Goal: Task Accomplishment & Management: Use online tool/utility

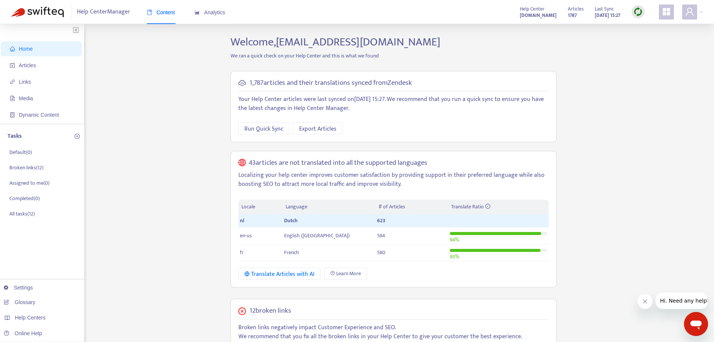
click at [636, 15] on img at bounding box center [638, 11] width 9 height 9
click at [647, 38] on link "Full Sync" at bounding box center [651, 39] width 27 height 9
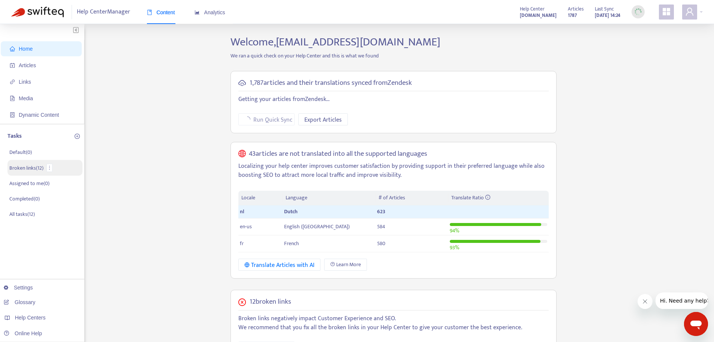
click at [24, 168] on p "Broken links ( 12 )" at bounding box center [26, 168] width 34 height 8
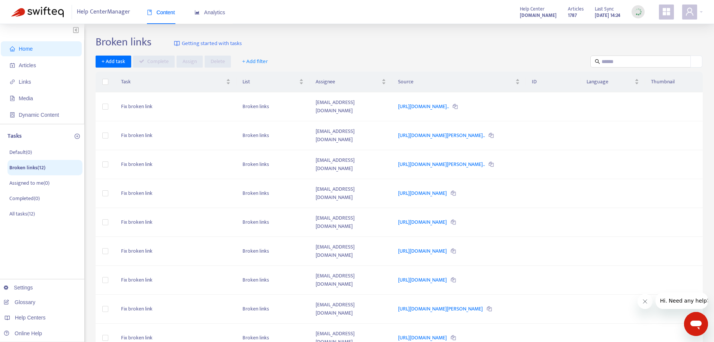
click at [39, 48] on span "Home" at bounding box center [43, 48] width 66 height 15
click at [14, 58] on span "Articles" at bounding box center [43, 65] width 66 height 15
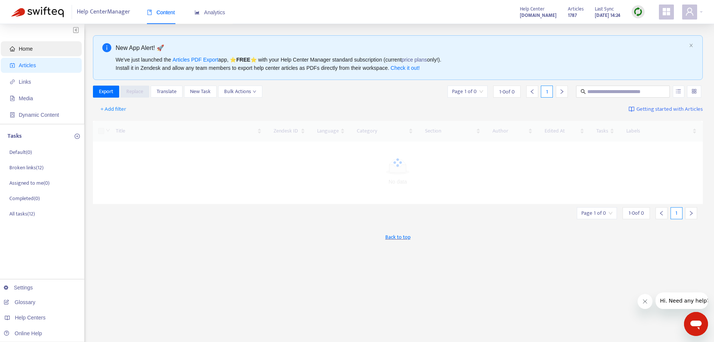
click at [36, 48] on span "Home" at bounding box center [43, 48] width 66 height 15
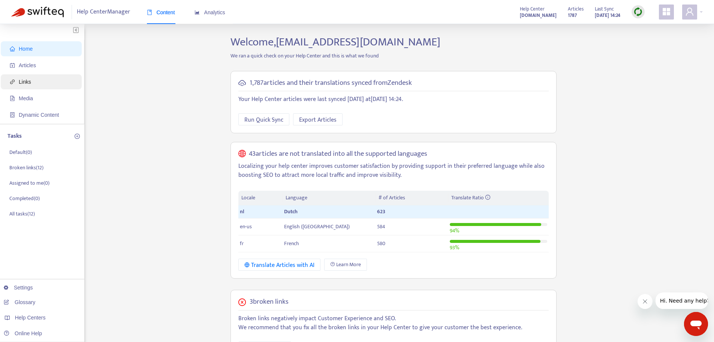
click at [43, 77] on span "Links" at bounding box center [43, 81] width 66 height 15
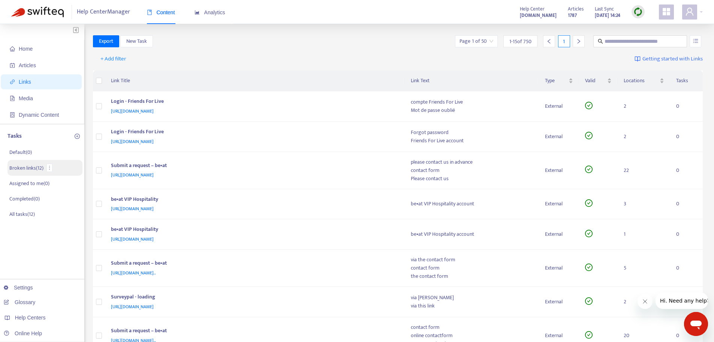
click at [34, 164] on p "Broken links ( 12 )" at bounding box center [26, 168] width 34 height 8
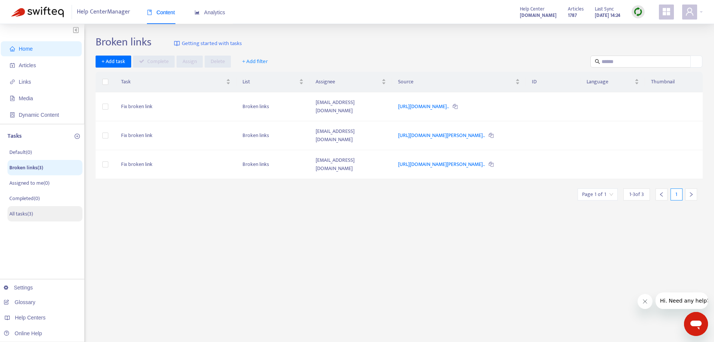
click at [21, 214] on p "All tasks ( 3 )" at bounding box center [21, 214] width 24 height 8
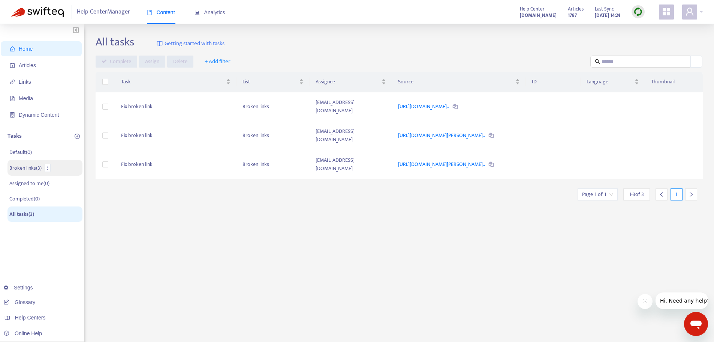
click at [22, 166] on p "Broken links ( 3 )" at bounding box center [25, 168] width 32 height 8
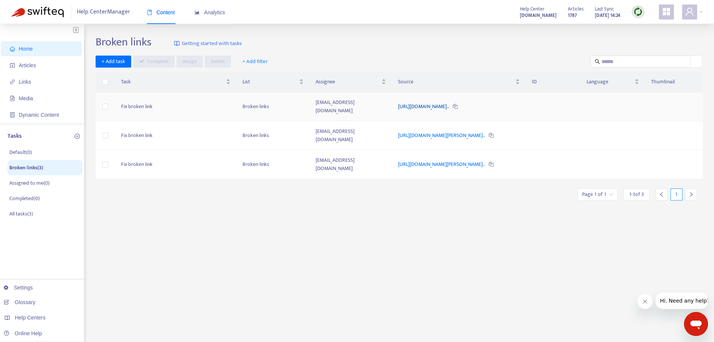
click at [450, 102] on link "https://www.stib-mivb.be/travel/works/works-chaussee-de-neerstal..." at bounding box center [424, 106] width 52 height 9
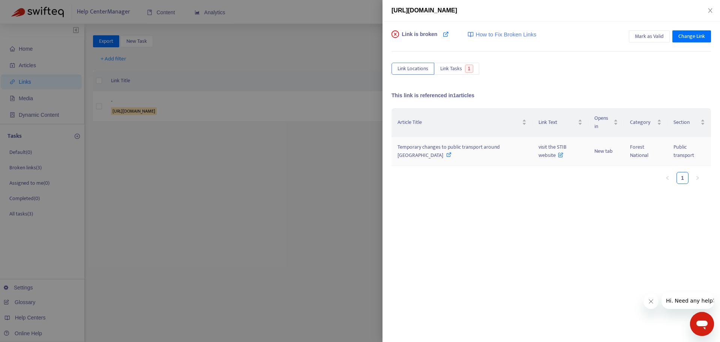
click at [558, 155] on icon at bounding box center [560, 153] width 5 height 8
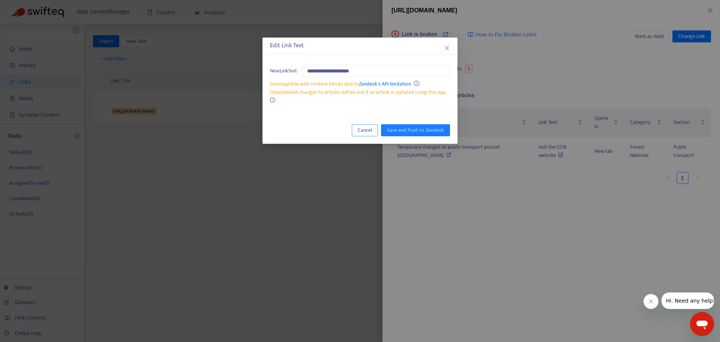
click at [368, 130] on span "Cancel" at bounding box center [365, 130] width 14 height 8
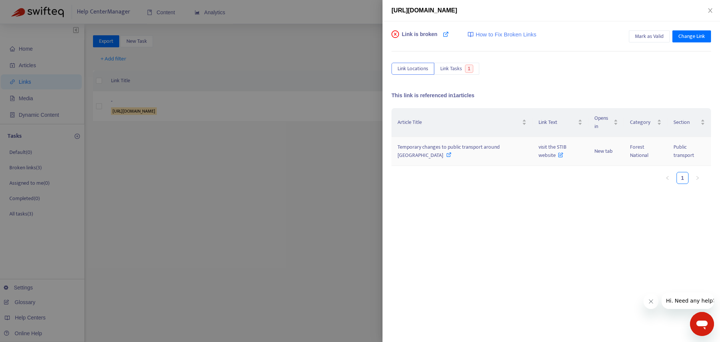
click at [424, 151] on span "Temporary changes to public transport around [GEOGRAPHIC_DATA]" at bounding box center [448, 150] width 102 height 17
click at [420, 145] on span "Temporary changes to public transport around [GEOGRAPHIC_DATA]" at bounding box center [448, 150] width 102 height 17
click at [682, 38] on span "Change Link" at bounding box center [691, 36] width 27 height 8
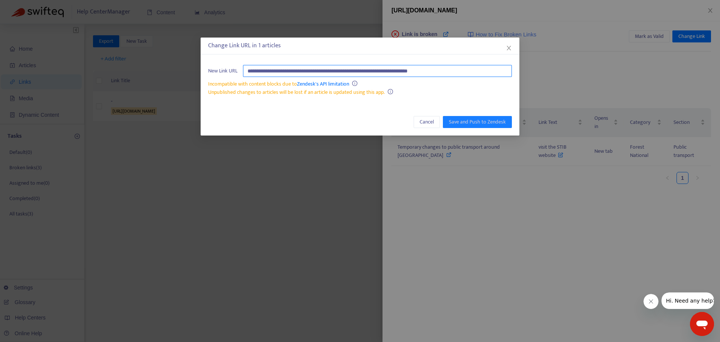
click at [388, 72] on input "**********" at bounding box center [377, 71] width 269 height 12
paste input "**********"
type input "**********"
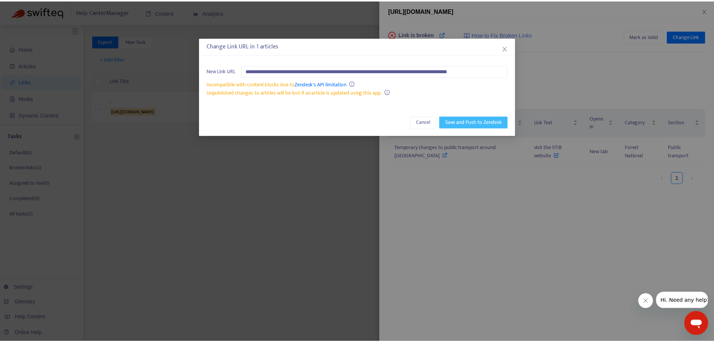
scroll to position [0, 0]
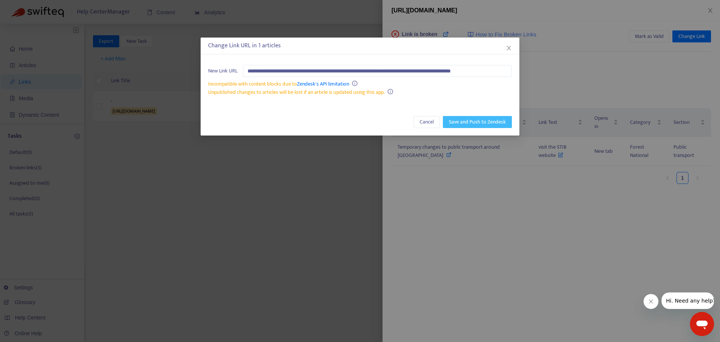
click at [475, 123] on span "Save and Push to Zendesk" at bounding box center [477, 122] width 57 height 8
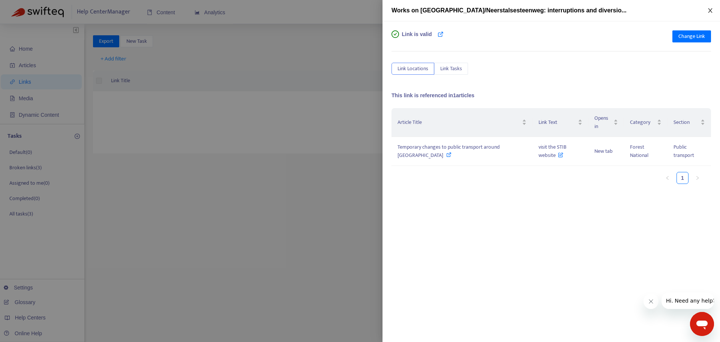
click at [711, 11] on icon "close" at bounding box center [710, 10] width 4 height 4
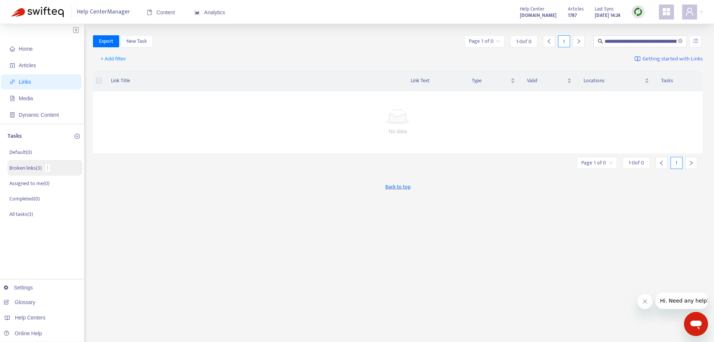
click at [31, 169] on p "Broken links ( 3 )" at bounding box center [25, 168] width 32 height 8
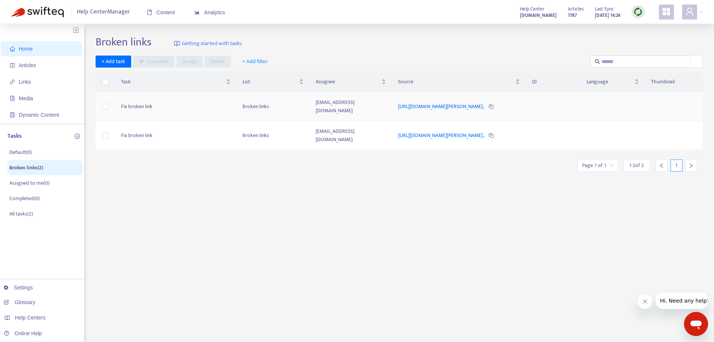
click at [170, 114] on td "Fix broken link" at bounding box center [175, 106] width 121 height 29
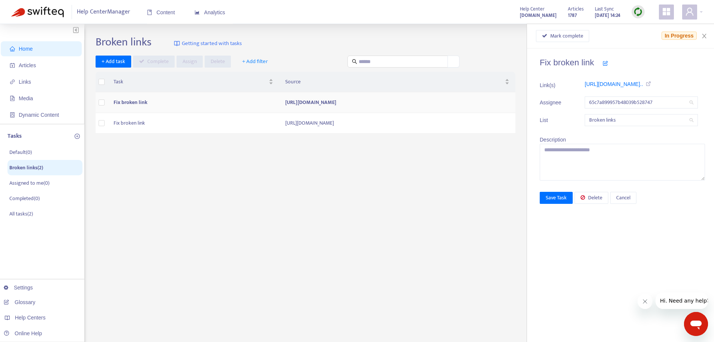
click at [416, 109] on td "[URL][DOMAIN_NAME]" at bounding box center [397, 102] width 236 height 21
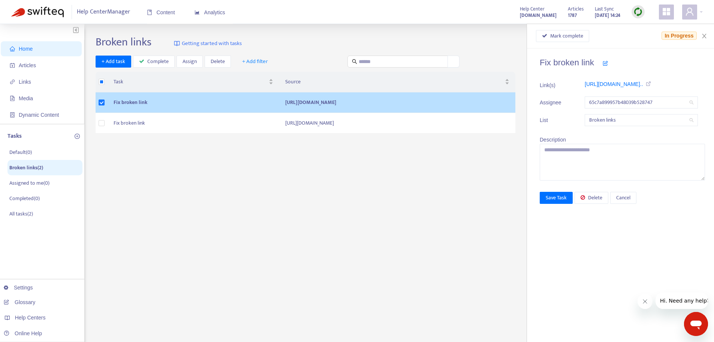
click at [279, 102] on td "[URL][DOMAIN_NAME]" at bounding box center [397, 102] width 236 height 21
click at [130, 100] on td "Fix broken link" at bounding box center [194, 102] width 172 height 21
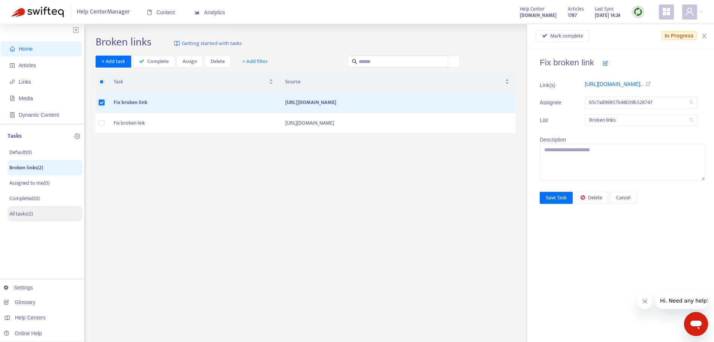
click at [28, 217] on p "All tasks ( 2 )" at bounding box center [21, 214] width 24 height 8
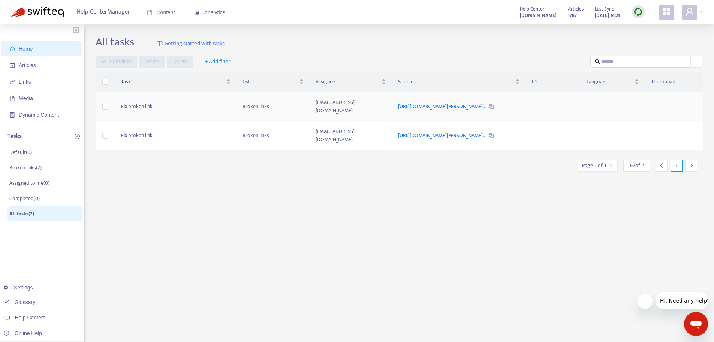
click at [369, 107] on td "[EMAIL_ADDRESS][DOMAIN_NAME]" at bounding box center [351, 106] width 83 height 29
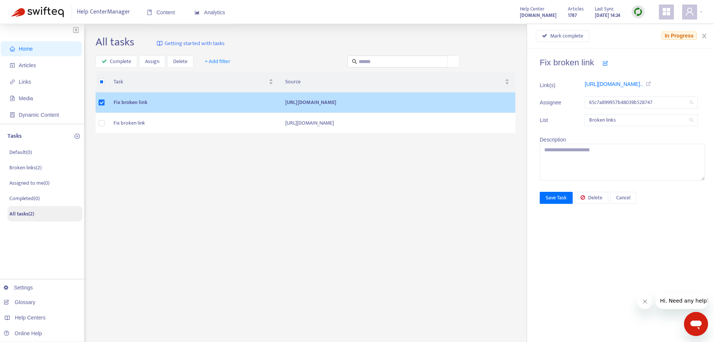
click at [40, 208] on li "All tasks ( 2 )" at bounding box center [44, 213] width 75 height 15
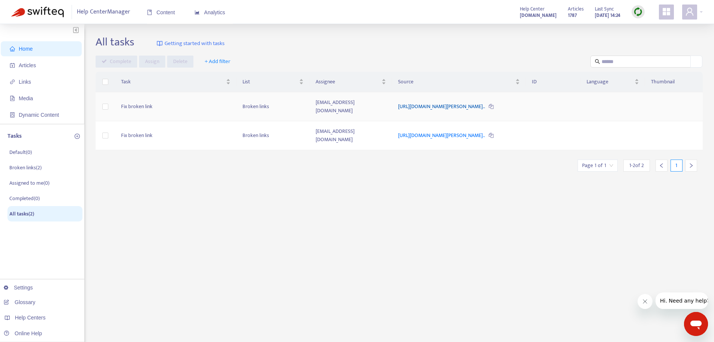
click at [486, 102] on link "[URL][DOMAIN_NAME][PERSON_NAME].." at bounding box center [442, 106] width 88 height 9
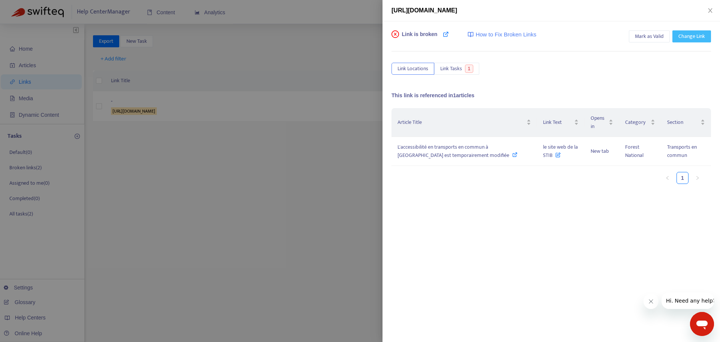
click at [699, 37] on span "Change Link" at bounding box center [691, 36] width 27 height 8
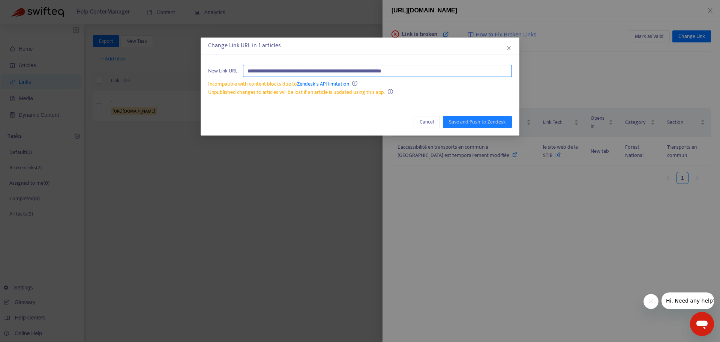
click at [446, 70] on input "**********" at bounding box center [377, 71] width 269 height 12
paste input "**********"
type input "**********"
click at [481, 119] on span "Save and Push to Zendesk" at bounding box center [477, 122] width 57 height 8
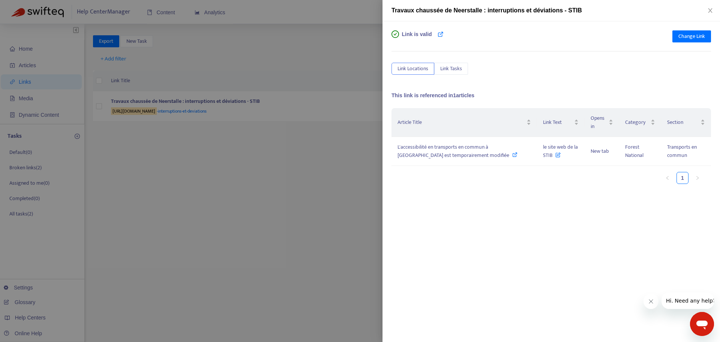
click at [249, 174] on div at bounding box center [360, 171] width 720 height 342
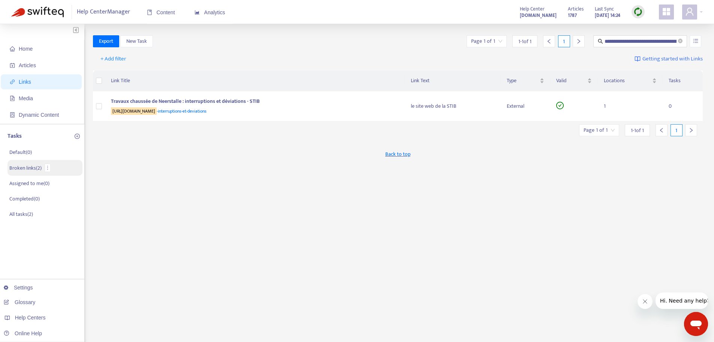
click at [24, 162] on li "Broken links ( 2 )" at bounding box center [44, 168] width 75 height 16
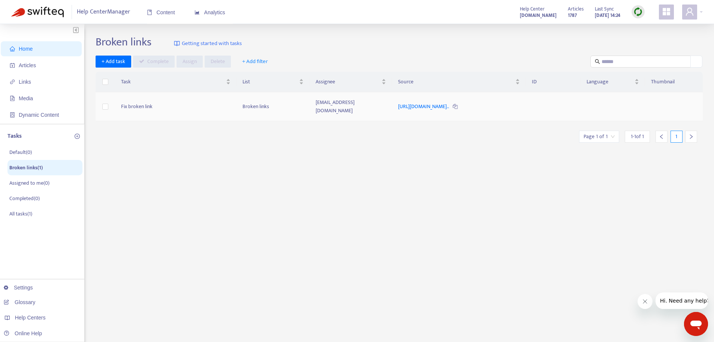
click at [179, 109] on td "Fix broken link" at bounding box center [175, 106] width 121 height 29
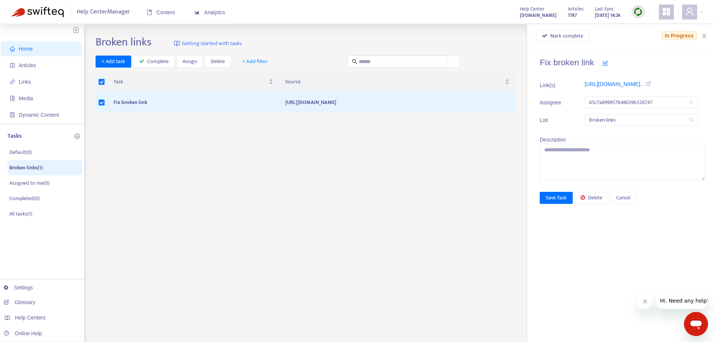
click at [531, 114] on div "Fix broken link Link(s) https://www.stib-mivb.be/nl/content... Assignee 65c7a89…" at bounding box center [620, 194] width 187 height 293
click at [707, 38] on icon "close" at bounding box center [704, 36] width 6 height 6
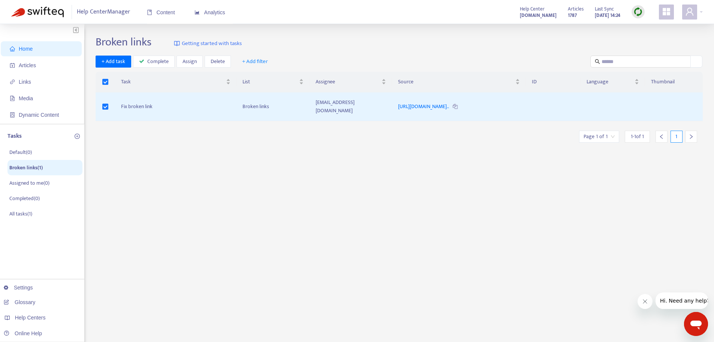
click at [45, 222] on div "Tasks Default ( 0 ) Broken links ( 1 ) Assigned to me ( 0 ) Completed ( 0 ) All…" at bounding box center [42, 175] width 84 height 103
click at [44, 210] on li "All tasks ( 1 )" at bounding box center [44, 213] width 75 height 15
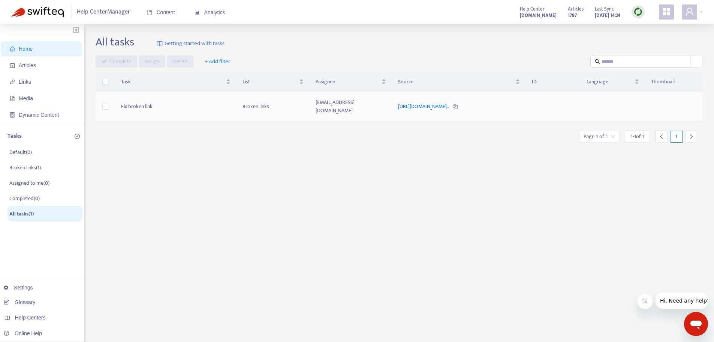
click at [139, 108] on td "Fix broken link" at bounding box center [175, 106] width 121 height 29
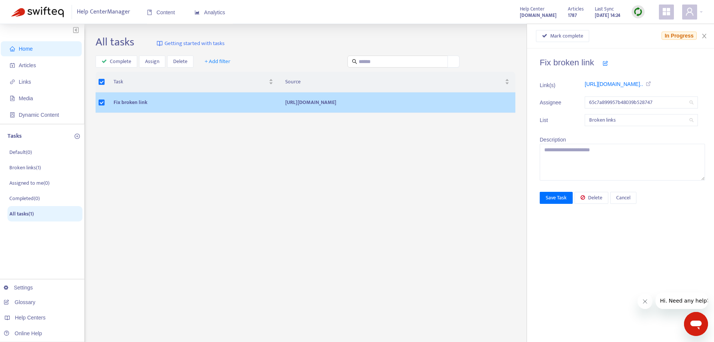
click at [123, 100] on td "Fix broken link" at bounding box center [194, 102] width 172 height 21
click at [279, 99] on td "[URL][DOMAIN_NAME]" at bounding box center [397, 102] width 236 height 21
click at [140, 105] on td "Fix broken link" at bounding box center [194, 102] width 172 height 21
click at [279, 102] on td "[URL][DOMAIN_NAME]" at bounding box center [397, 102] width 236 height 21
click at [138, 103] on td "Fix broken link" at bounding box center [194, 102] width 172 height 21
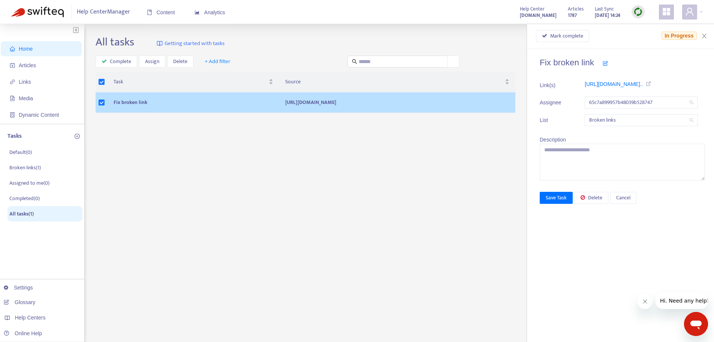
click at [123, 102] on td "Fix broken link" at bounding box center [194, 102] width 172 height 21
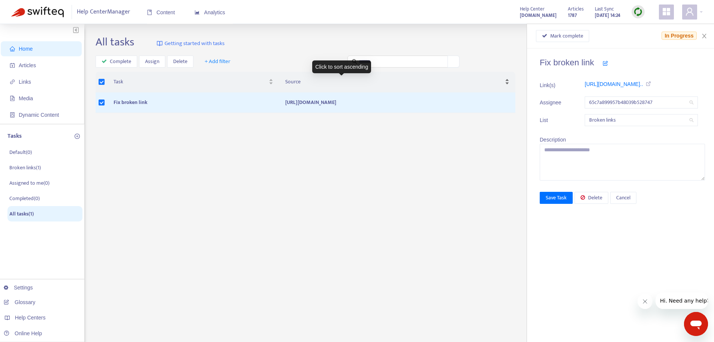
click at [285, 86] on div "Source" at bounding box center [397, 82] width 224 height 8
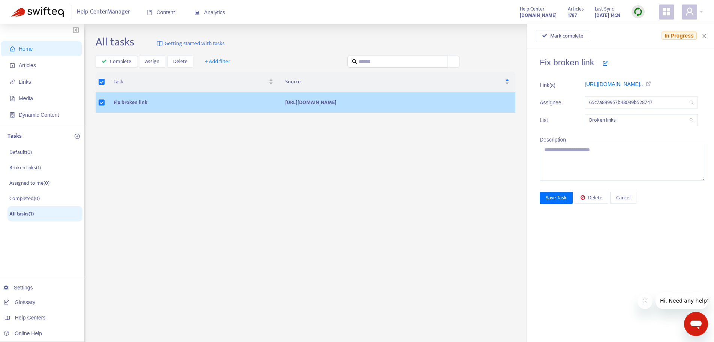
click at [351, 95] on td "[URL][DOMAIN_NAME]" at bounding box center [397, 102] width 236 height 21
click at [415, 100] on td "[URL][DOMAIN_NAME]" at bounding box center [397, 102] width 236 height 21
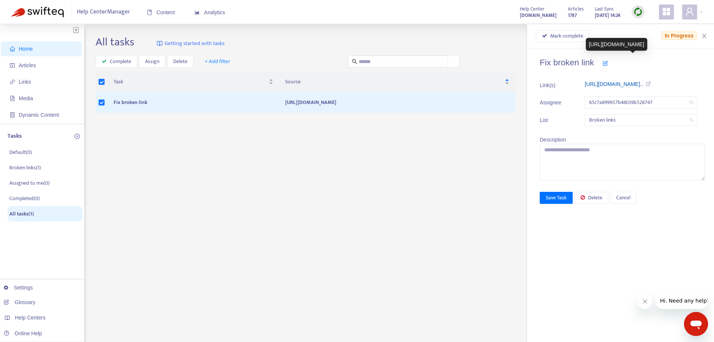
click at [634, 85] on link "https://www.stib-mivb.be/nl/content..." at bounding box center [614, 84] width 58 height 6
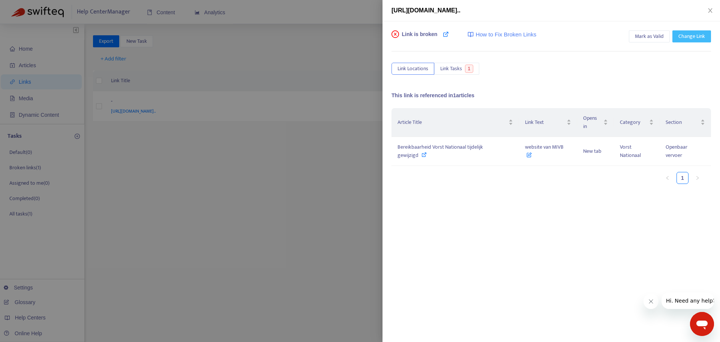
click at [691, 38] on span "Change Link" at bounding box center [691, 36] width 27 height 8
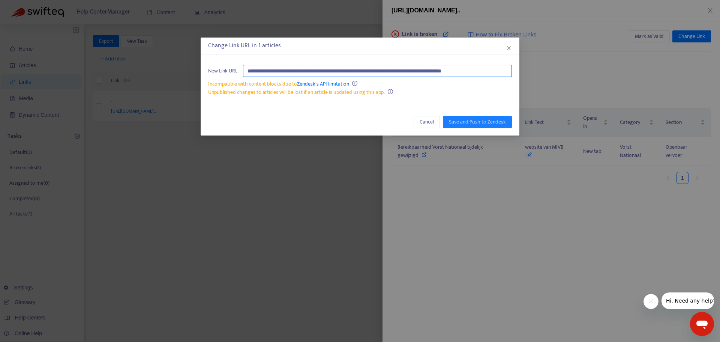
click at [396, 69] on input "**********" at bounding box center [377, 71] width 269 height 12
click at [395, 69] on input "**********" at bounding box center [377, 71] width 269 height 12
paste input "text"
type input "**********"
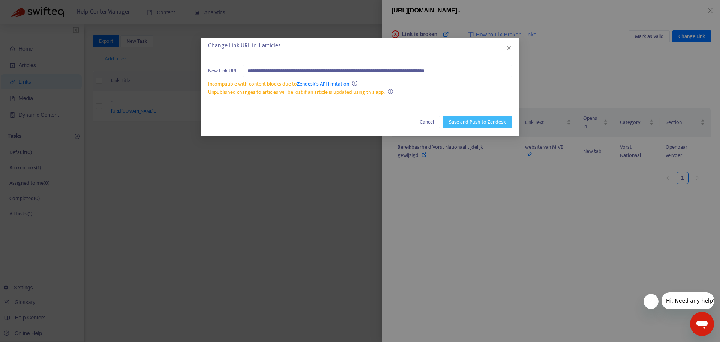
click at [458, 117] on button "Save and Push to Zendesk" at bounding box center [477, 122] width 69 height 12
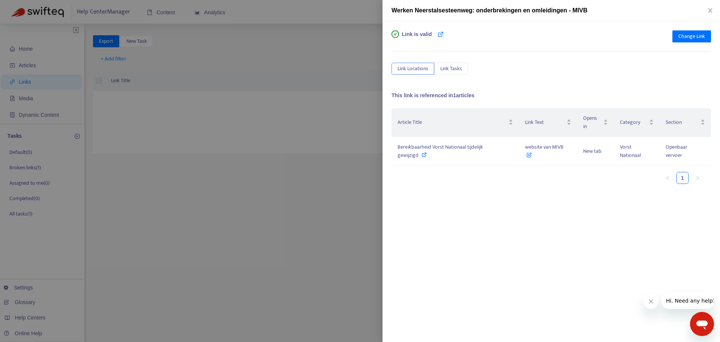
drag, startPoint x: 312, startPoint y: 196, endPoint x: 321, endPoint y: 184, distance: 15.0
click at [312, 196] on div at bounding box center [360, 171] width 720 height 342
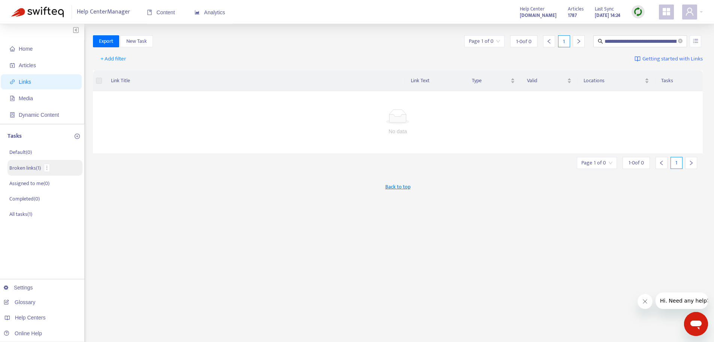
click at [27, 166] on p "Broken links ( 1 )" at bounding box center [24, 168] width 31 height 8
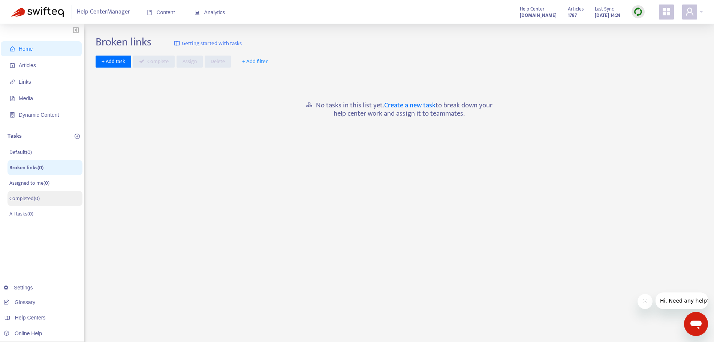
click at [36, 201] on p "Completed ( 0 )" at bounding box center [24, 198] width 30 height 8
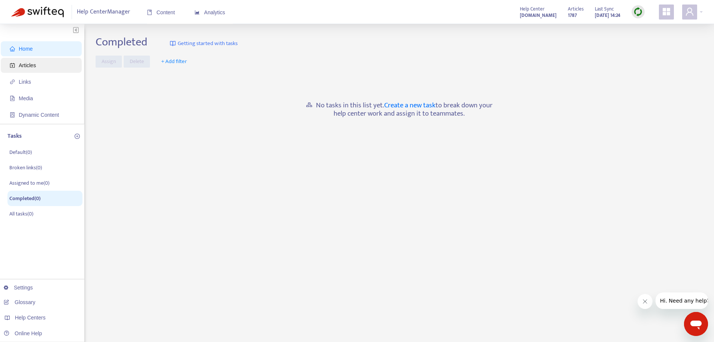
click at [37, 60] on span "Articles" at bounding box center [43, 65] width 66 height 15
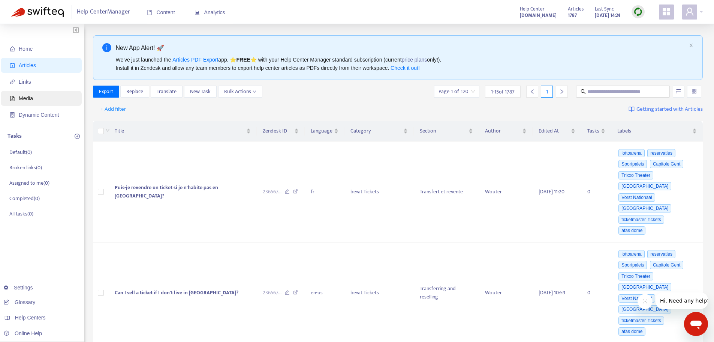
click at [34, 100] on span "Media" at bounding box center [43, 98] width 66 height 15
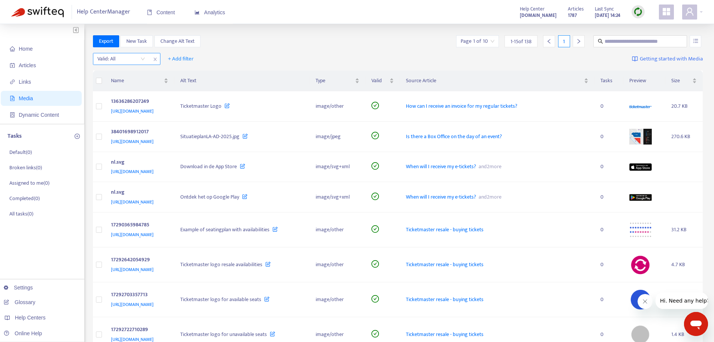
click at [141, 59] on input "search" at bounding box center [121, 58] width 48 height 11
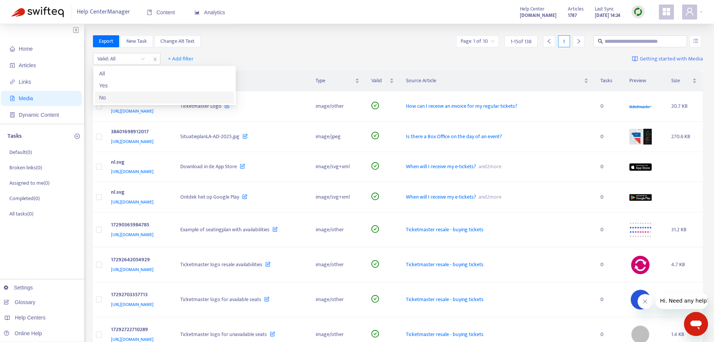
click at [112, 97] on div "No" at bounding box center [164, 97] width 130 height 8
